Goal: Information Seeking & Learning: Check status

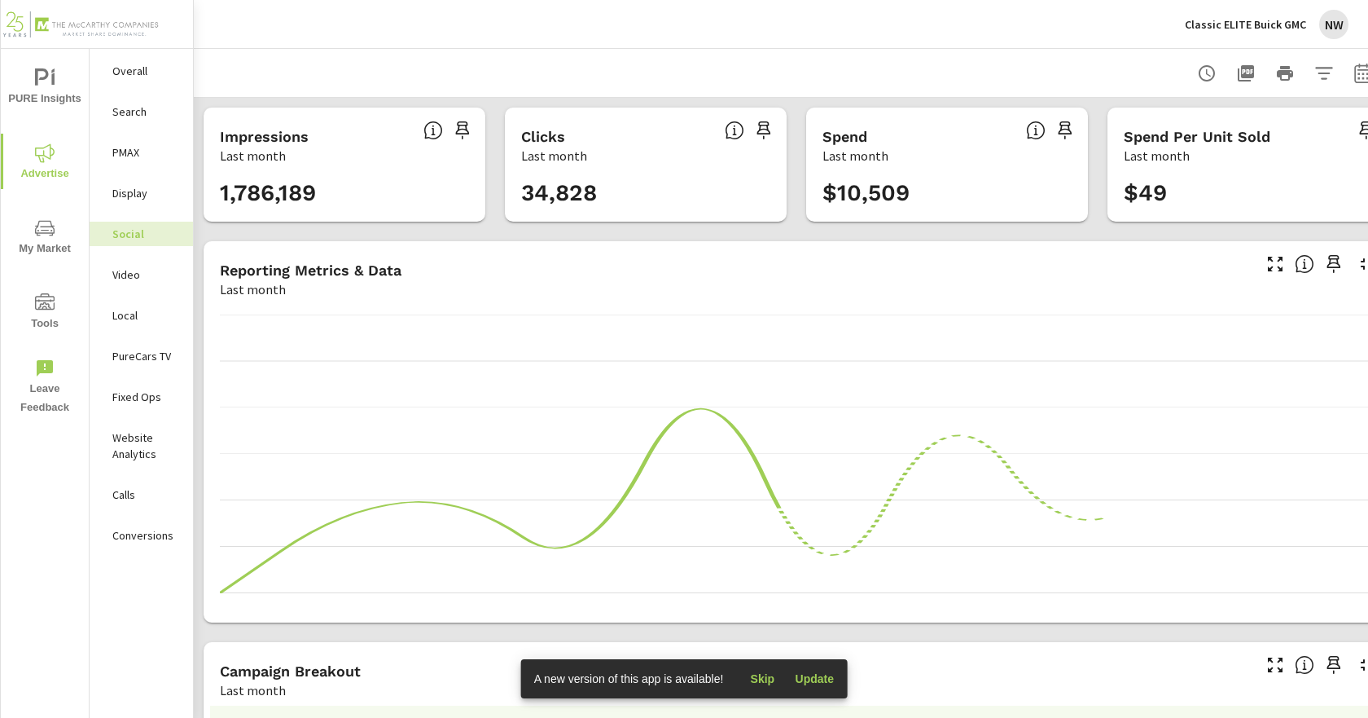
click at [40, 93] on span "PURE Insights" at bounding box center [45, 88] width 78 height 40
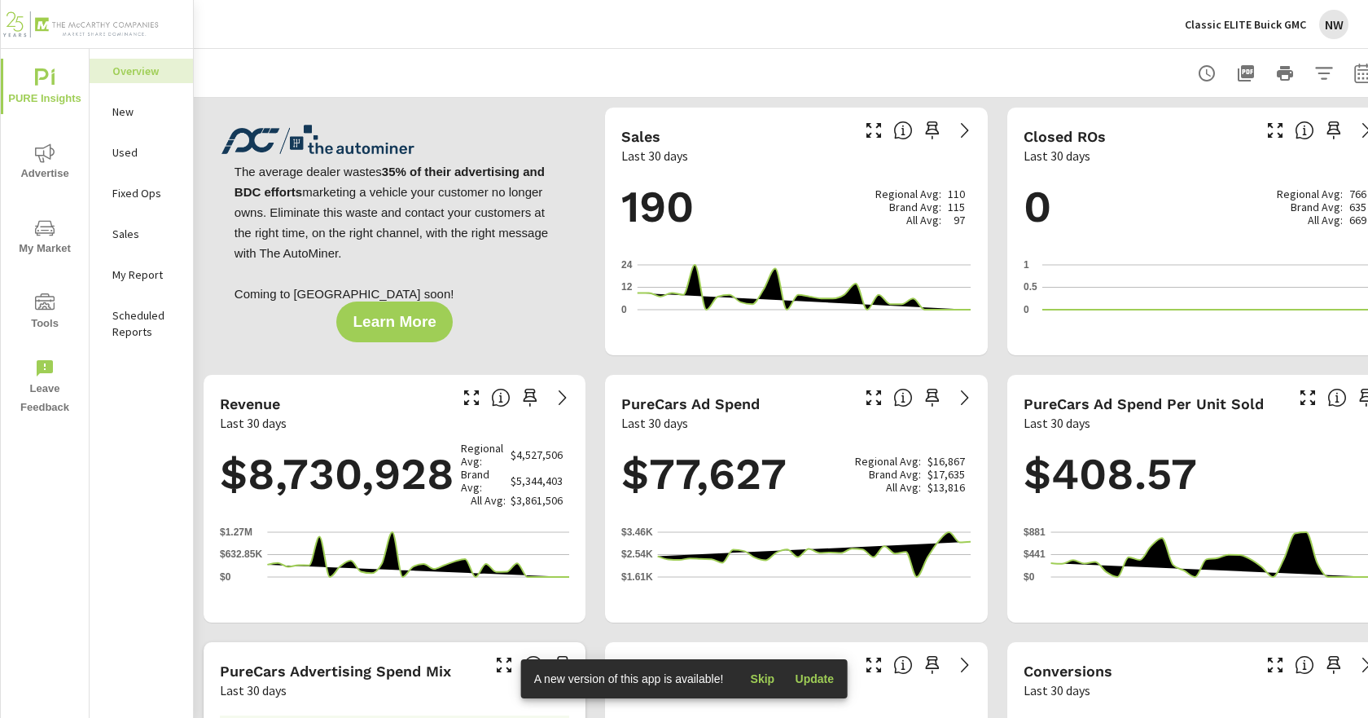
scroll to position [1, 0]
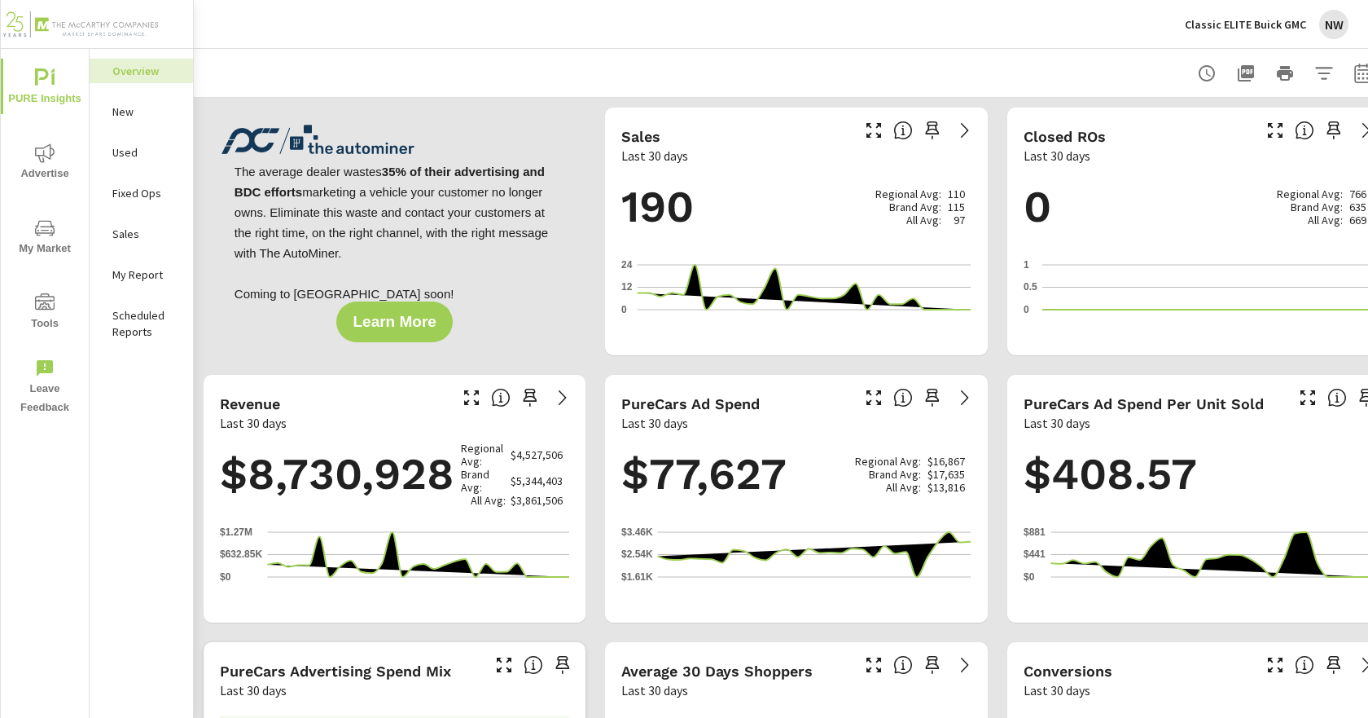
scroll to position [1, 0]
